Goal: Task Accomplishment & Management: Complete application form

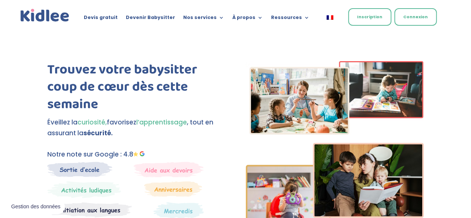
click at [368, 20] on link "Inscription" at bounding box center [369, 16] width 43 height 17
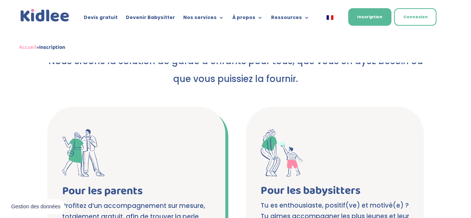
scroll to position [149, 0]
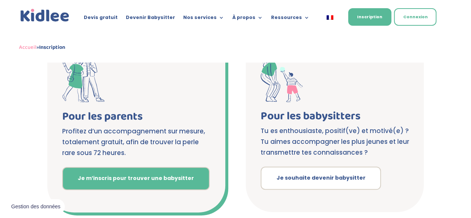
click at [127, 180] on link "Je m’inscris pour trouver une babysitter" at bounding box center [135, 178] width 147 height 23
